Goal: Task Accomplishment & Management: Use online tool/utility

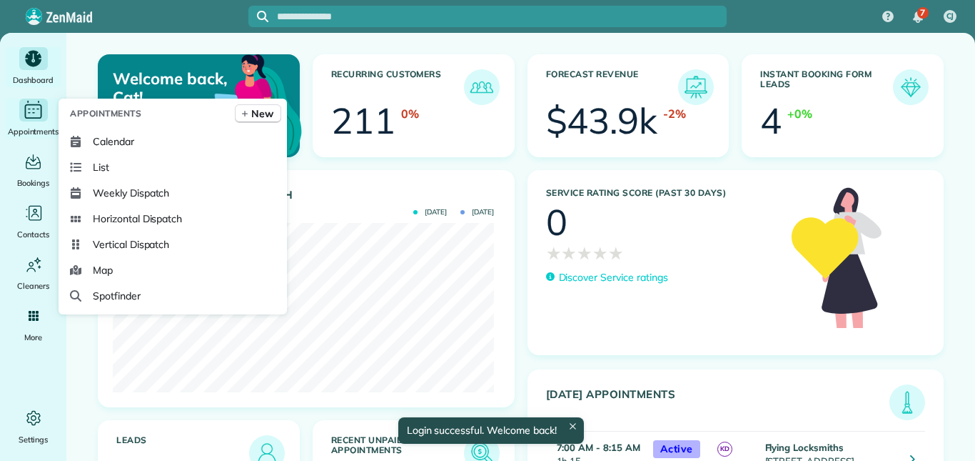
scroll to position [169, 381]
drag, startPoint x: 0, startPoint y: 0, endPoint x: 26, endPoint y: 109, distance: 111.7
click at [26, 109] on icon "Main" at bounding box center [33, 109] width 22 height 21
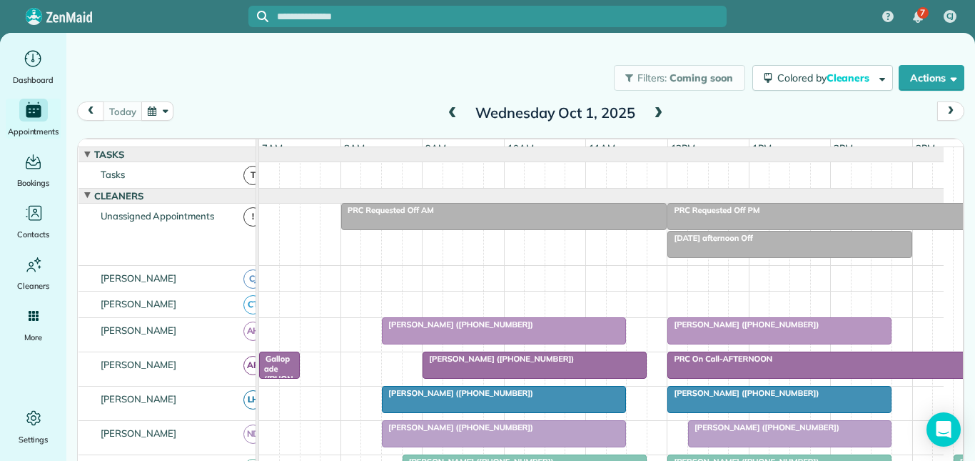
click at [653, 109] on span at bounding box center [659, 113] width 16 height 13
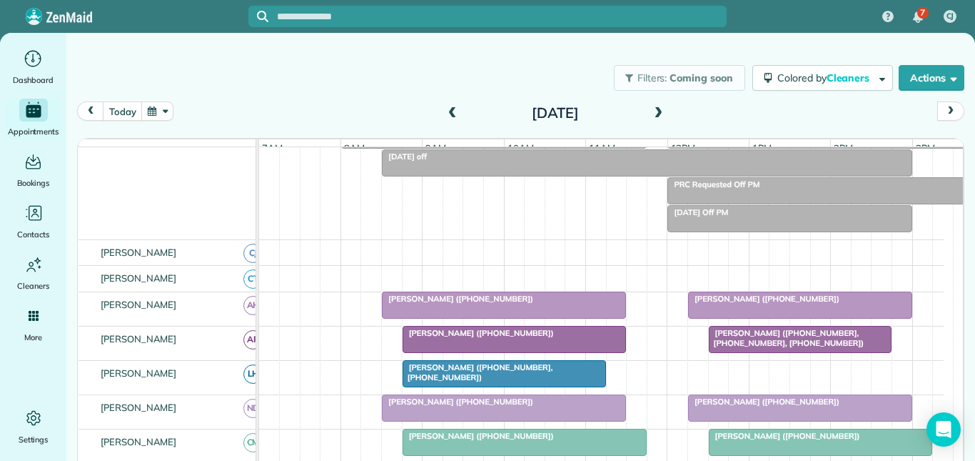
scroll to position [9, 0]
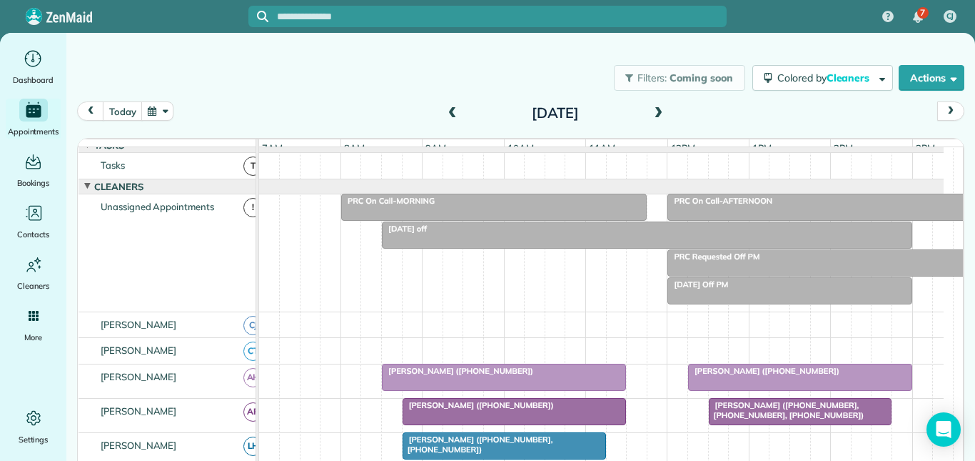
click at [724, 206] on span "PRC On Call-AFTERNOON" at bounding box center [720, 201] width 106 height 10
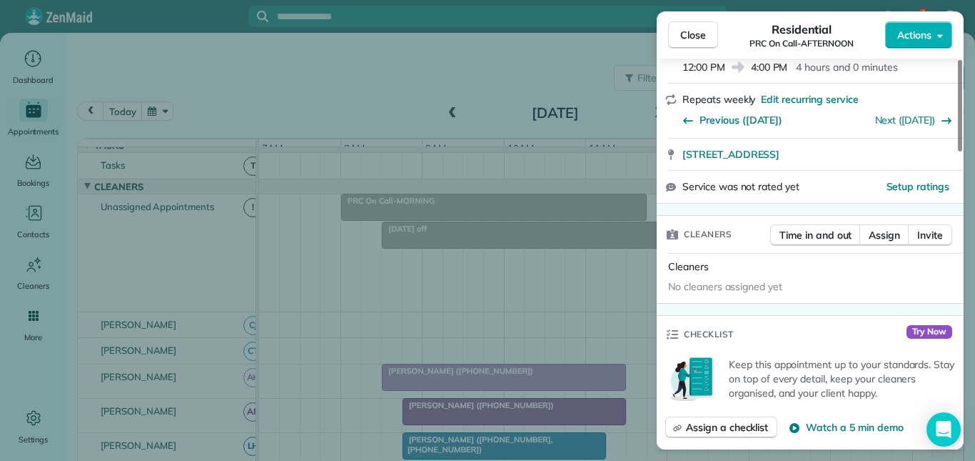
scroll to position [214, 0]
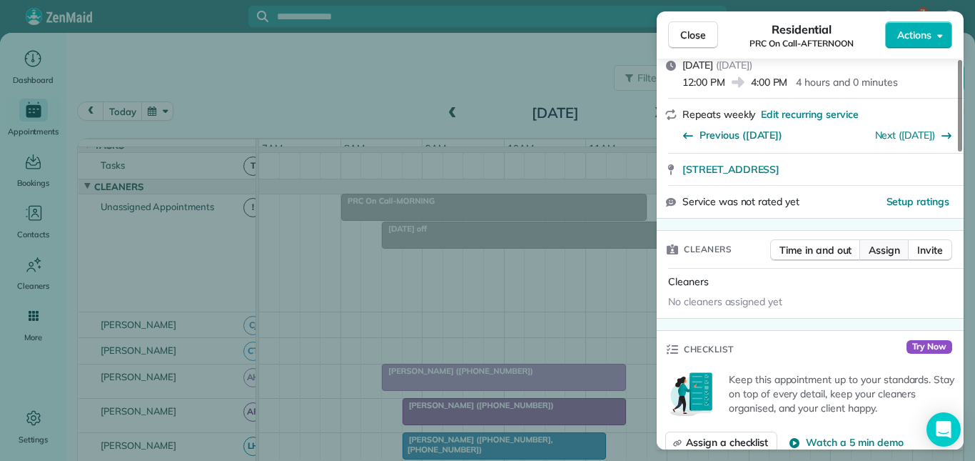
click at [895, 249] on span "Assign" at bounding box center [884, 250] width 31 height 14
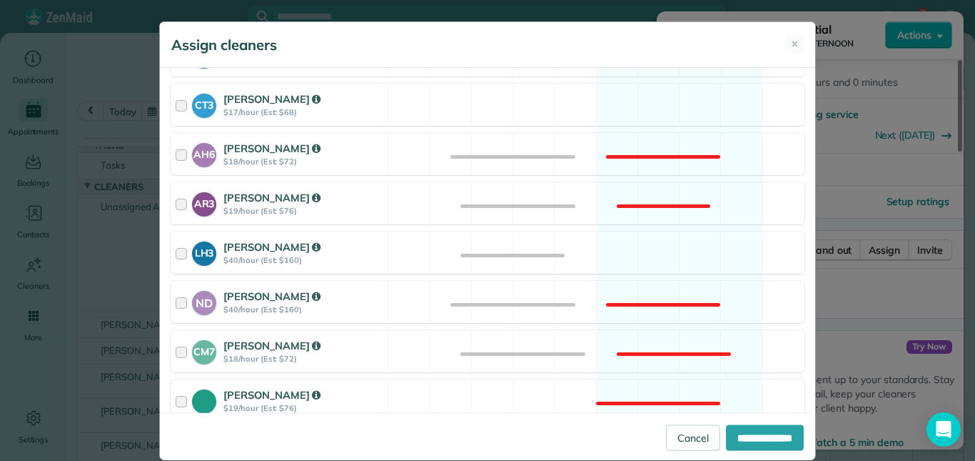
scroll to position [286, 0]
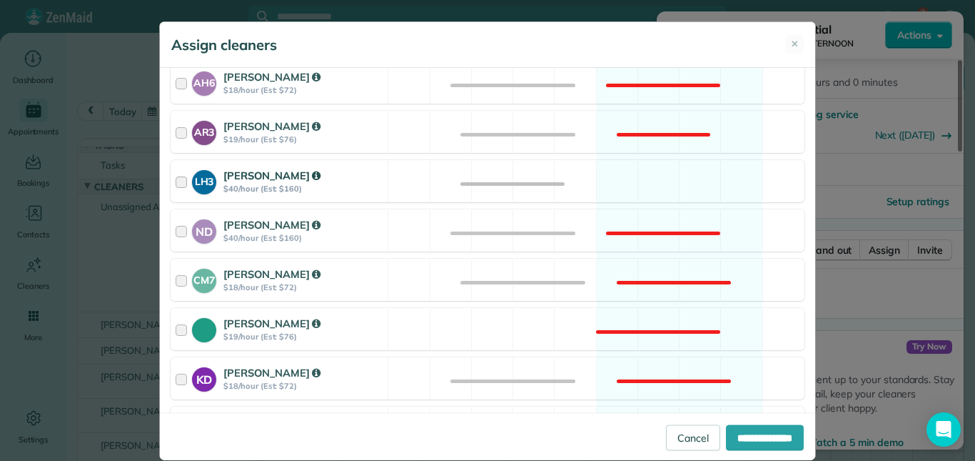
click at [663, 176] on div "LH3 Laurie Hoble $40/hour (Est: $160) Available" at bounding box center [488, 181] width 634 height 42
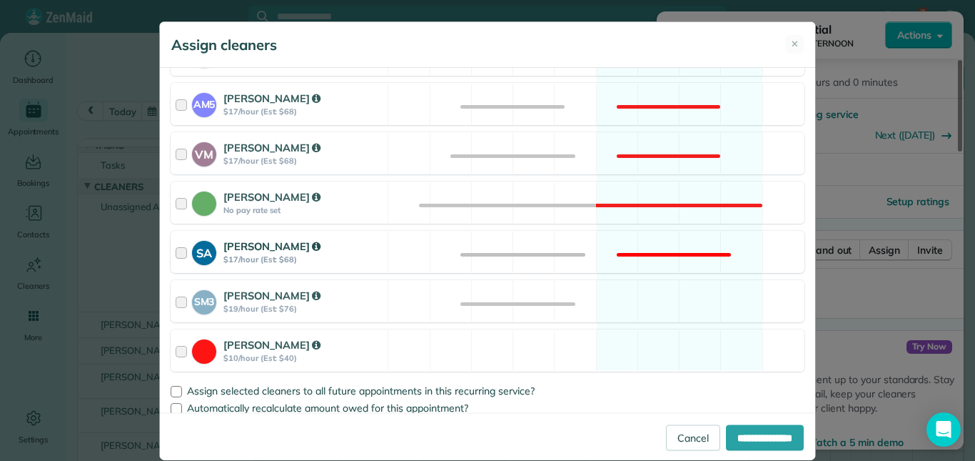
scroll to position [714, 0]
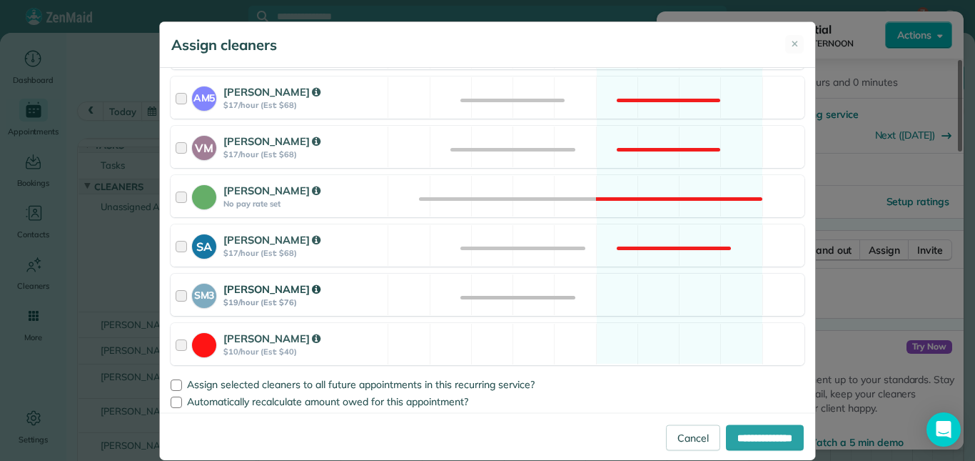
click at [660, 292] on div "SM3 Shae Morris $19/hour (Est: $76) Available" at bounding box center [488, 294] width 634 height 42
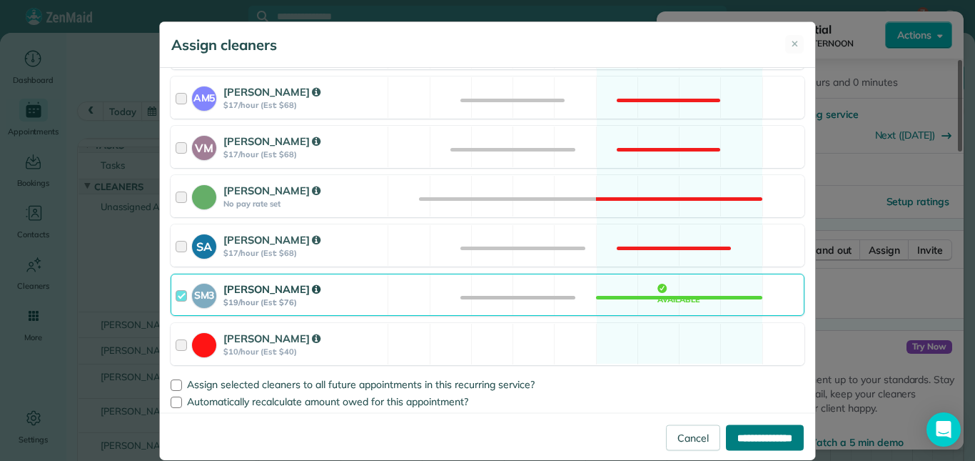
click at [749, 440] on input "**********" at bounding box center [765, 437] width 78 height 26
type input "**********"
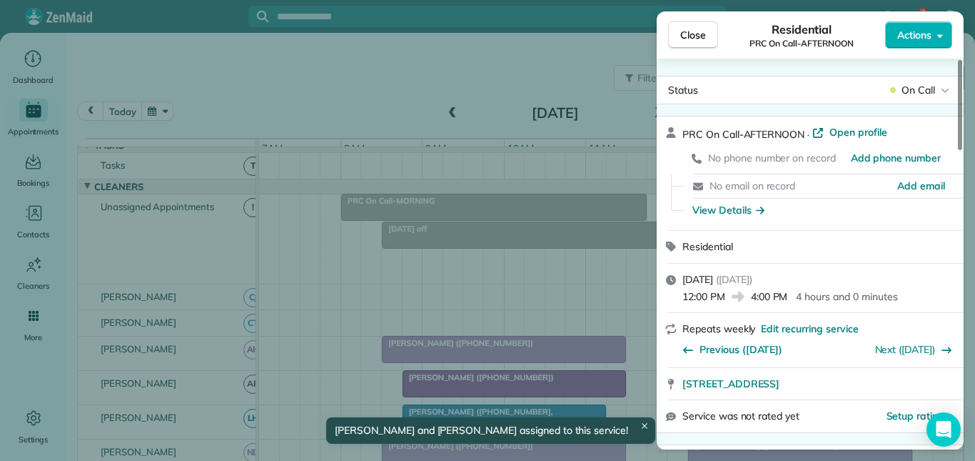
click at [701, 34] on span "Close" at bounding box center [694, 35] width 26 height 14
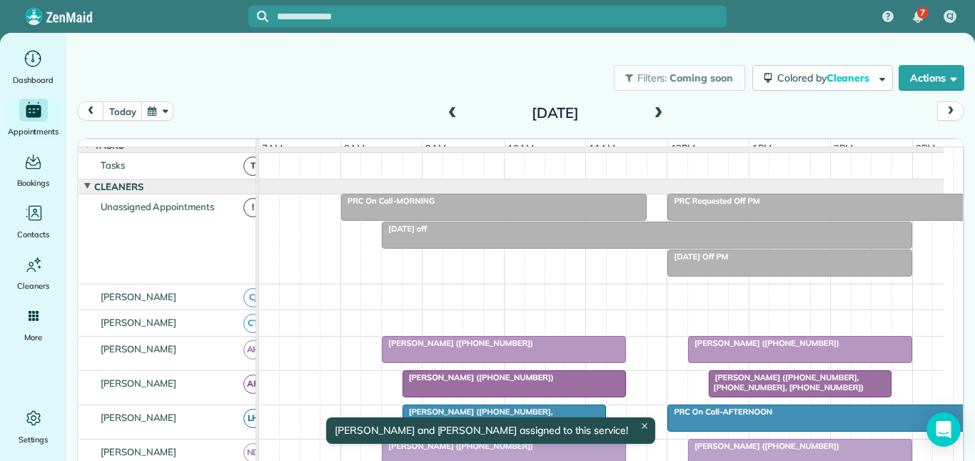
click at [481, 219] on div at bounding box center [494, 207] width 304 height 26
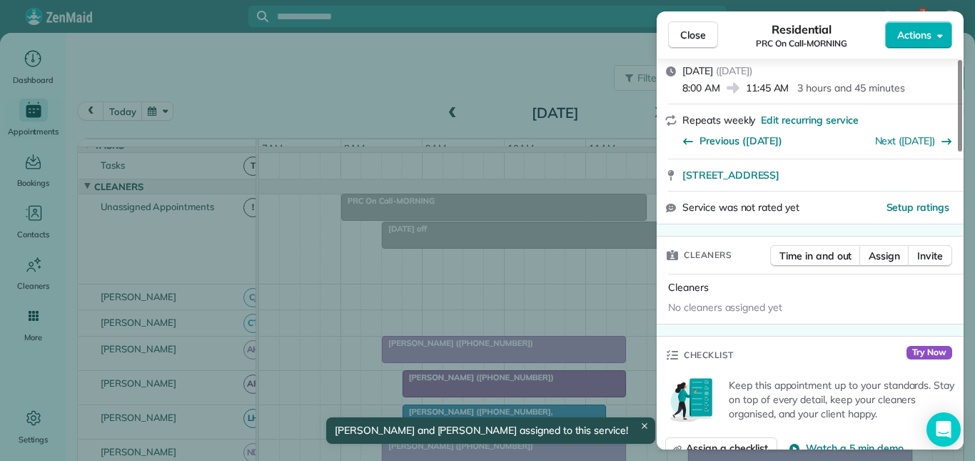
scroll to position [214, 0]
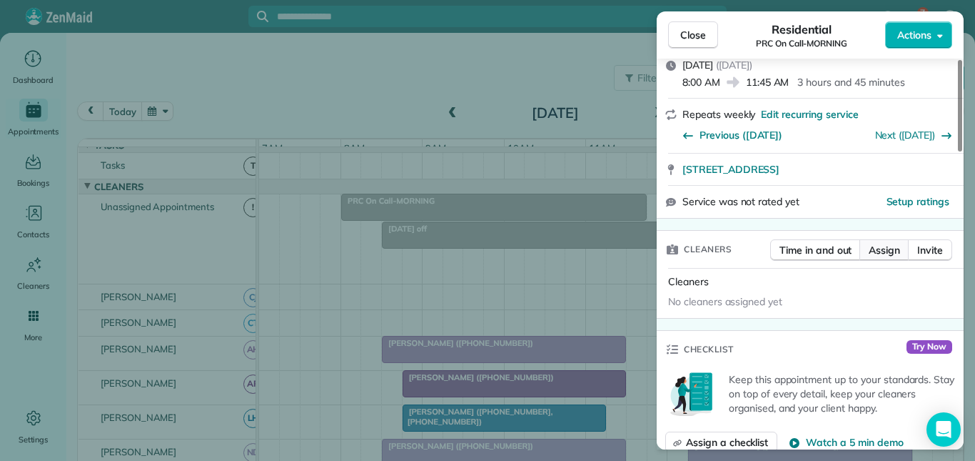
click at [891, 253] on span "Assign" at bounding box center [884, 250] width 31 height 14
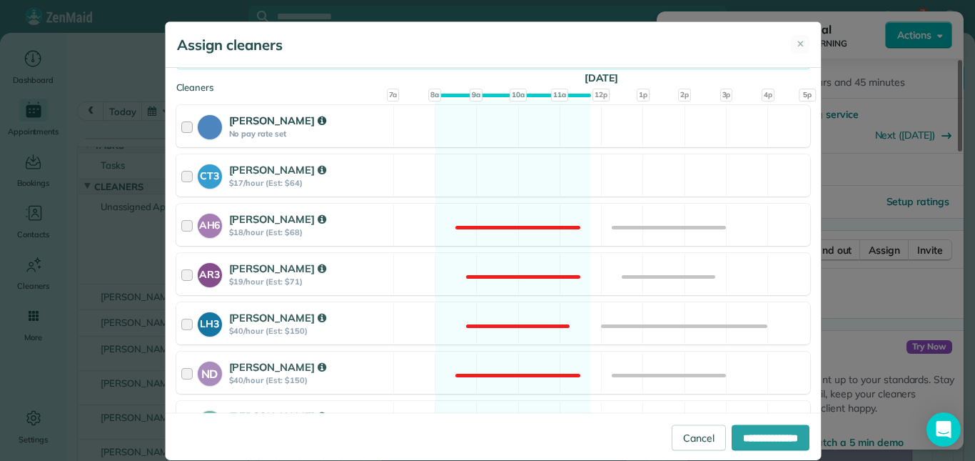
scroll to position [357, 0]
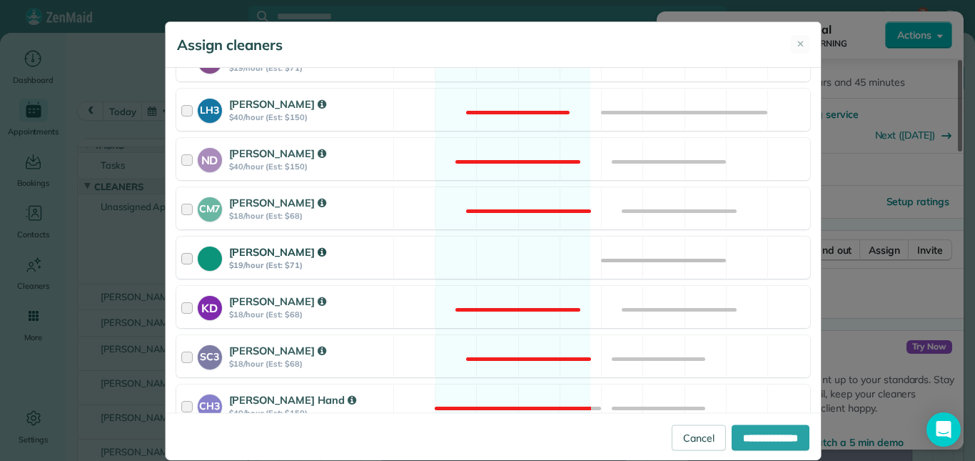
click at [500, 266] on div "Tamara Mitchell $19/hour (Est: $71) Available" at bounding box center [493, 257] width 634 height 42
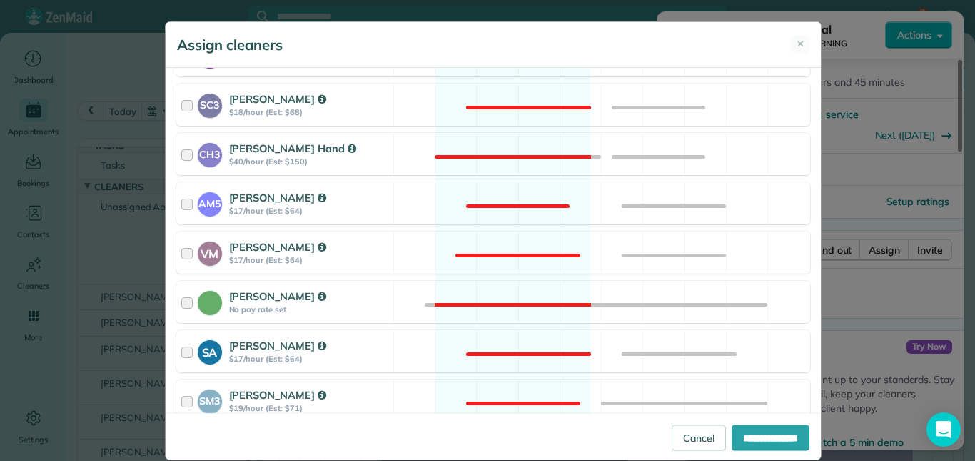
scroll to position [718, 0]
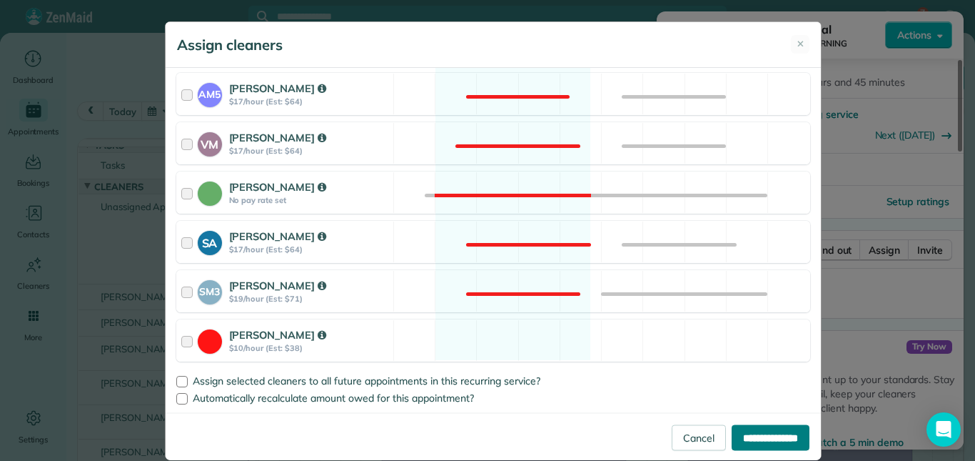
click at [753, 436] on input "**********" at bounding box center [771, 437] width 78 height 26
type input "**********"
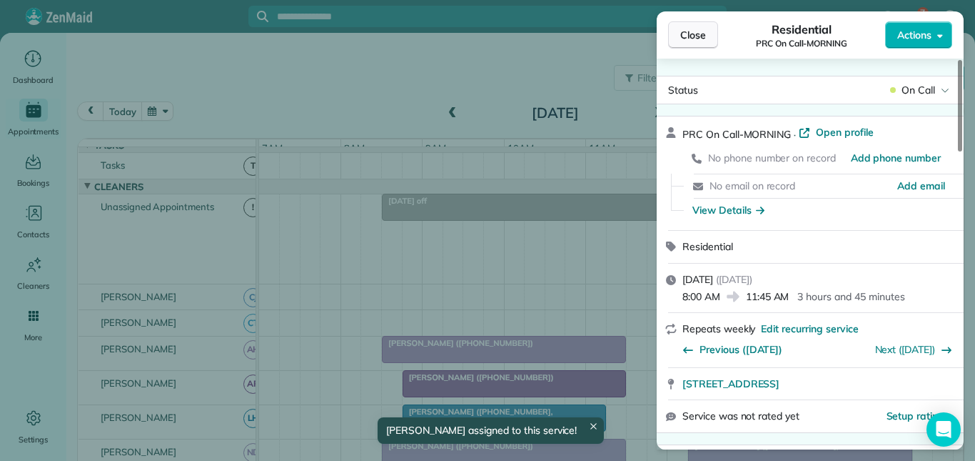
click at [709, 38] on button "Close" at bounding box center [693, 34] width 50 height 27
